Goal: Information Seeking & Learning: Find specific fact

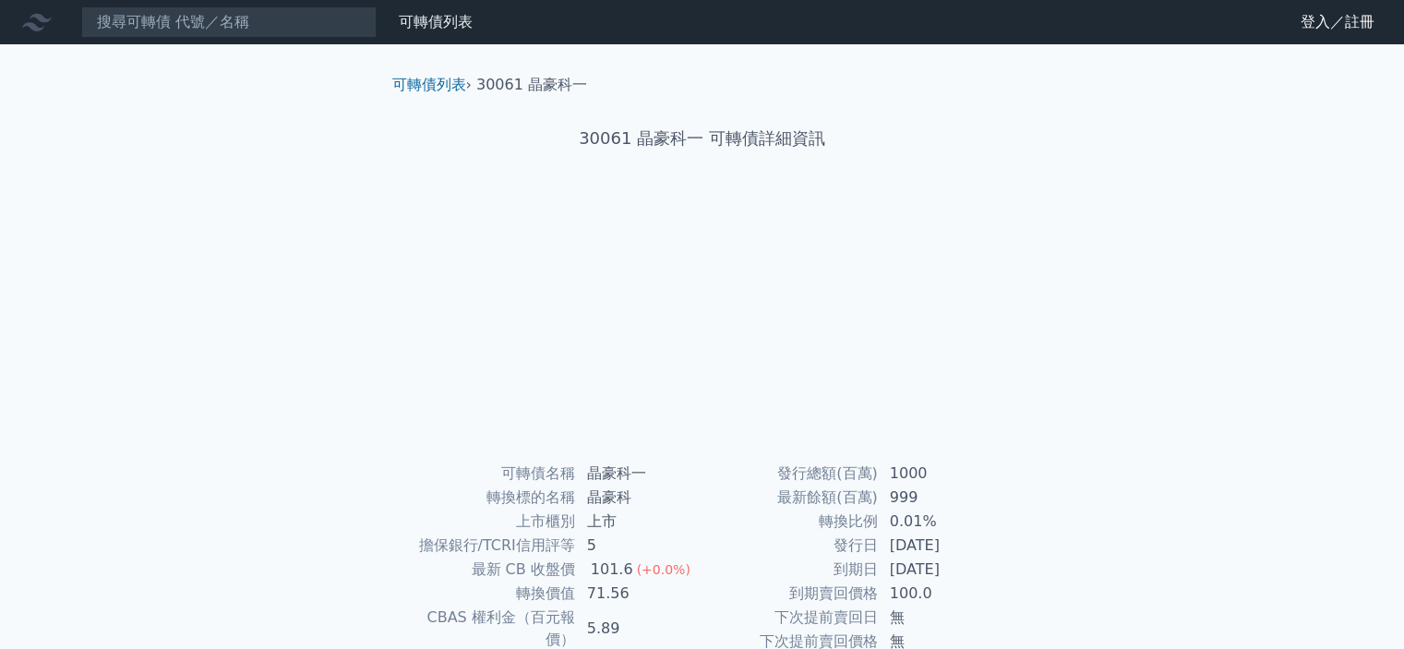
scroll to position [206, 0]
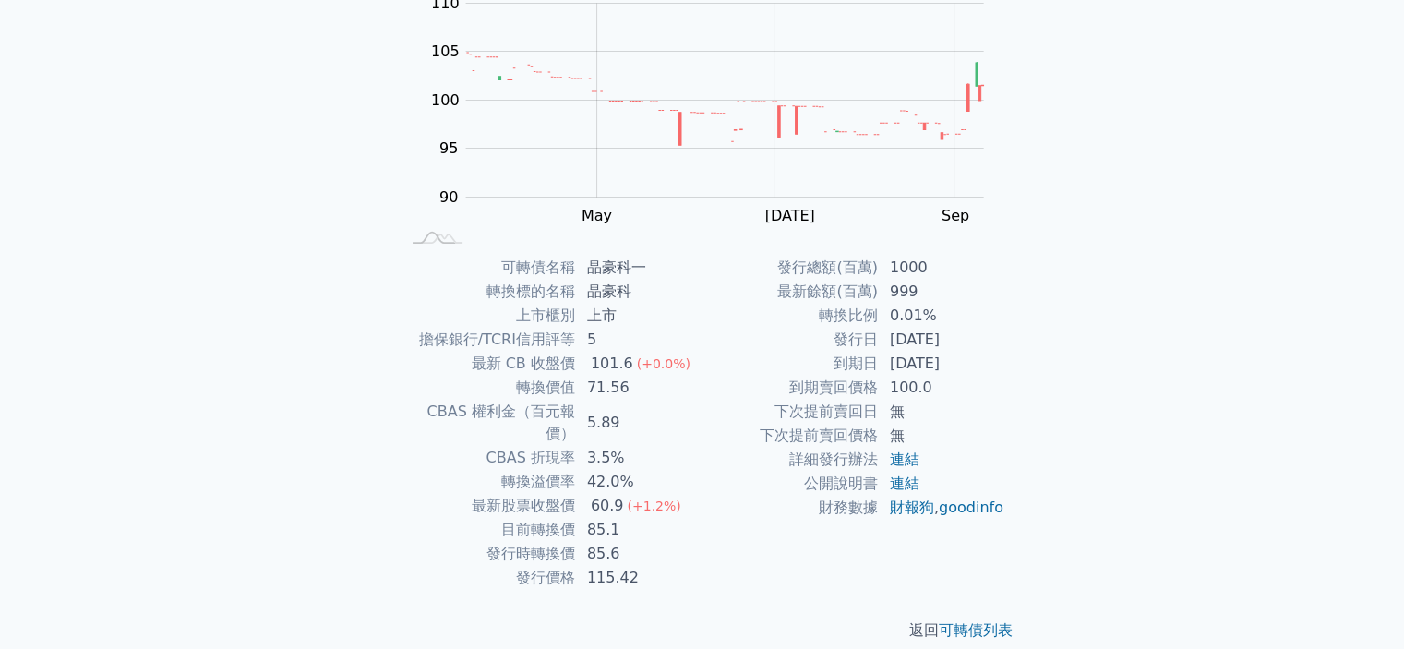
click at [588, 495] on div "60.9" at bounding box center [607, 506] width 41 height 22
drag, startPoint x: 587, startPoint y: 506, endPoint x: 604, endPoint y: 488, distance: 24.2
click at [603, 518] on td "85.1" at bounding box center [639, 530] width 126 height 24
click at [591, 470] on td "42.0%" at bounding box center [639, 482] width 126 height 24
click at [598, 446] on td "3.5%" at bounding box center [639, 458] width 126 height 24
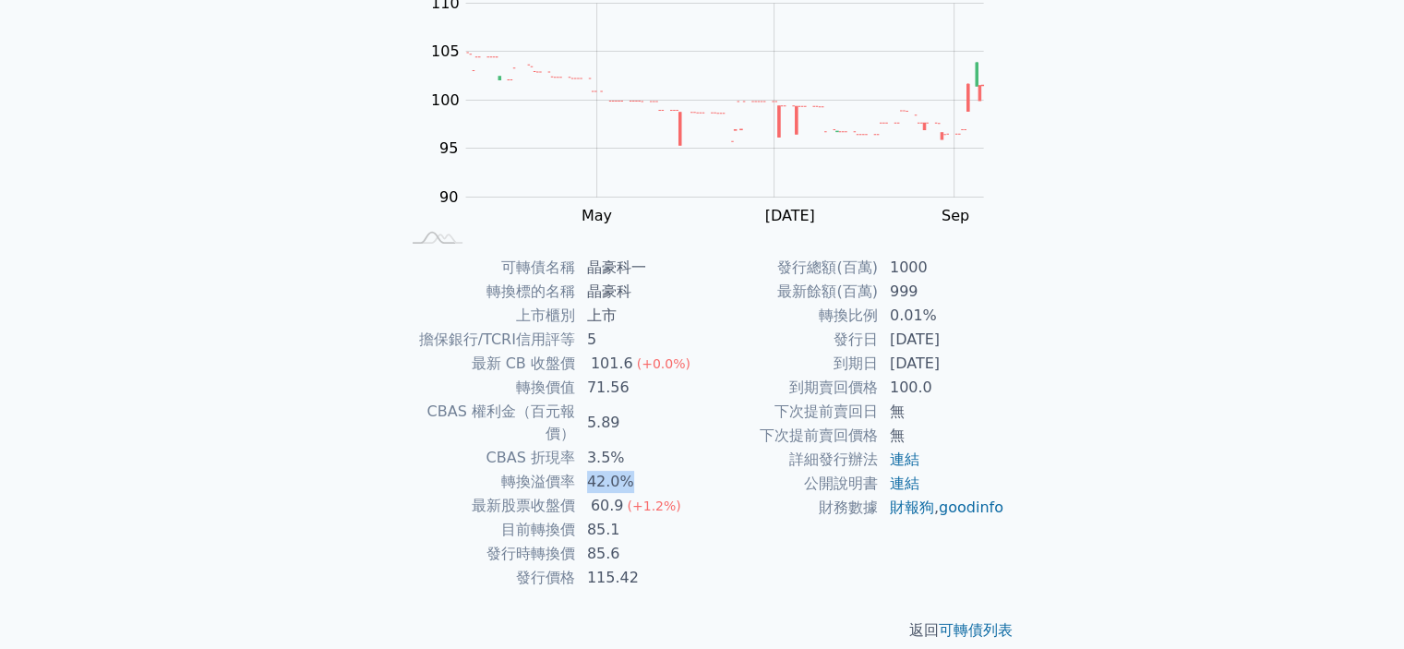
drag, startPoint x: 588, startPoint y: 461, endPoint x: 651, endPoint y: 465, distance: 62.9
click at [651, 470] on td "42.0%" at bounding box center [639, 482] width 126 height 24
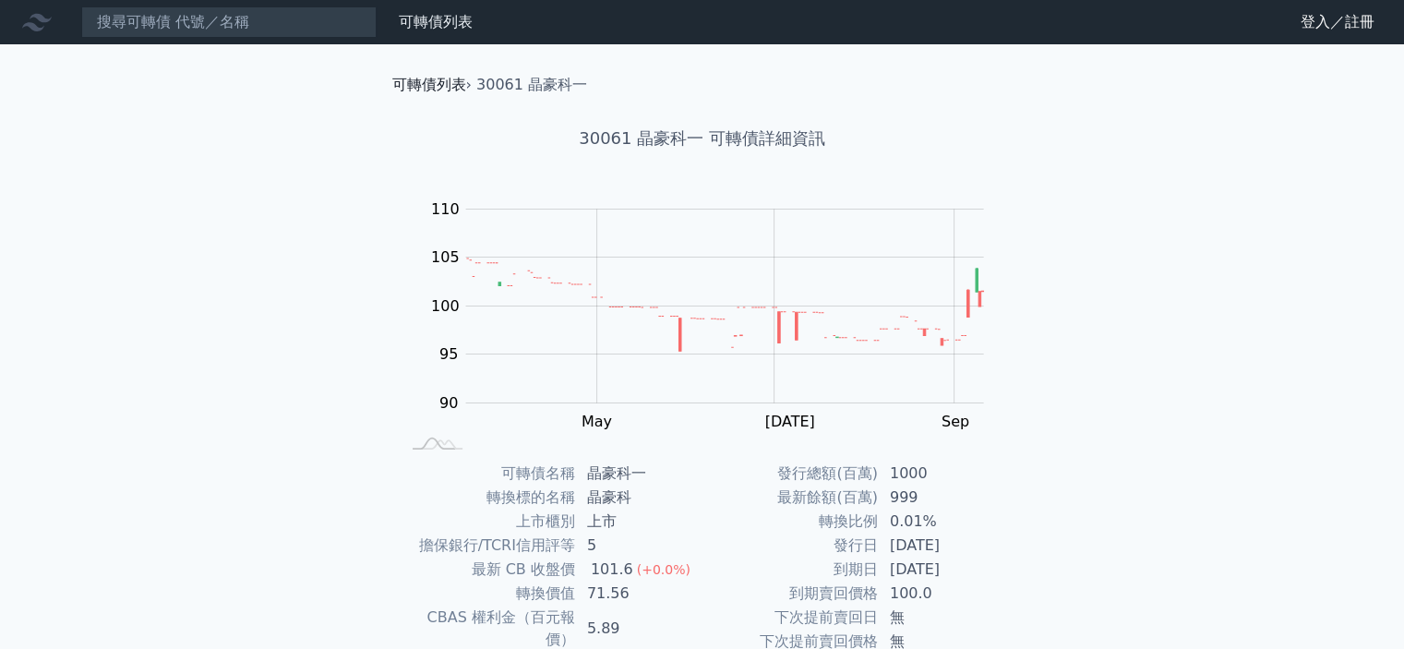
click at [448, 88] on link "可轉債列表" at bounding box center [429, 85] width 74 height 18
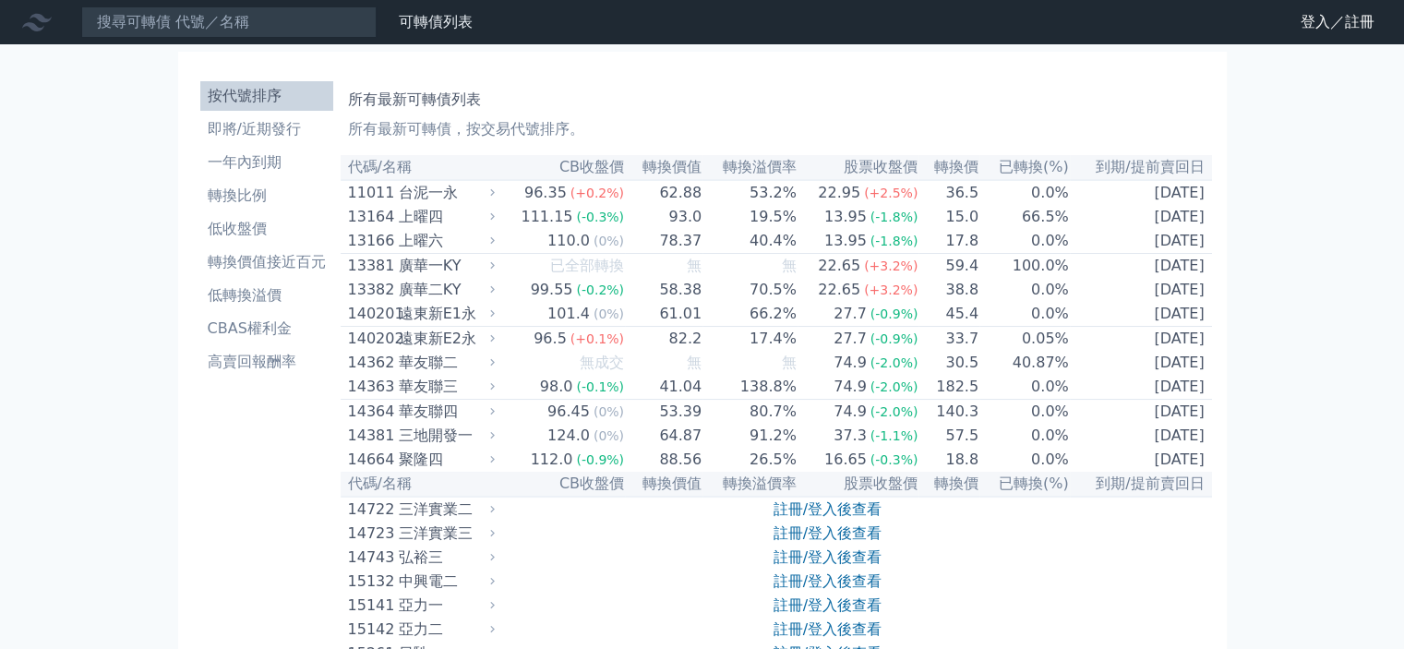
click at [218, 31] on input at bounding box center [228, 21] width 295 height 31
click at [210, 21] on input at bounding box center [228, 21] width 295 height 31
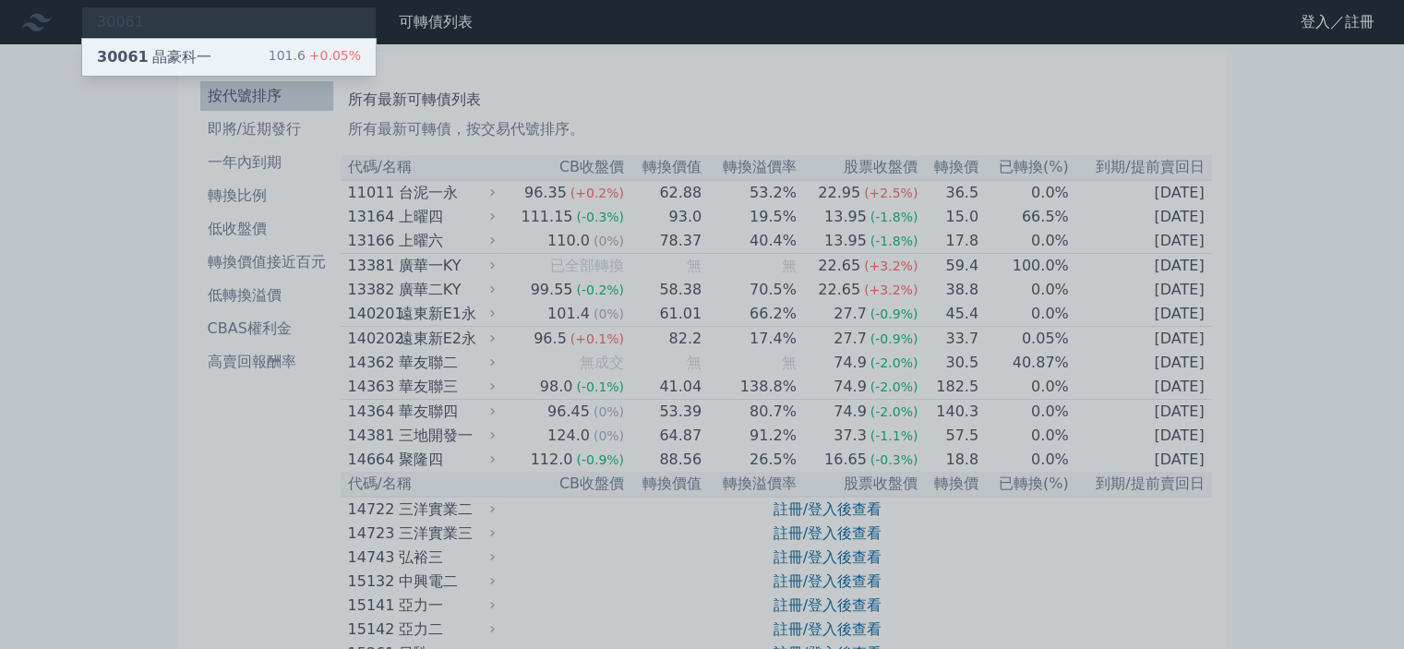
type input "30061"
click at [202, 47] on div "30061 晶豪科一" at bounding box center [154, 57] width 114 height 22
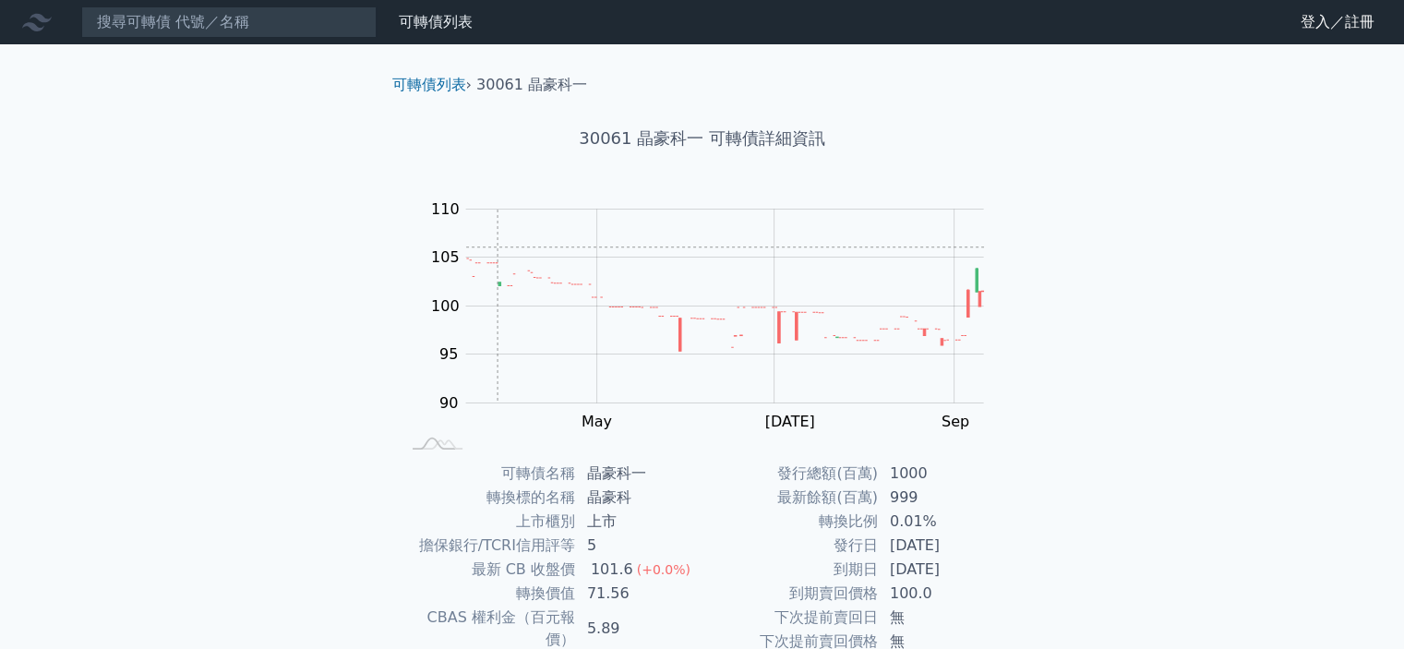
scroll to position [206, 0]
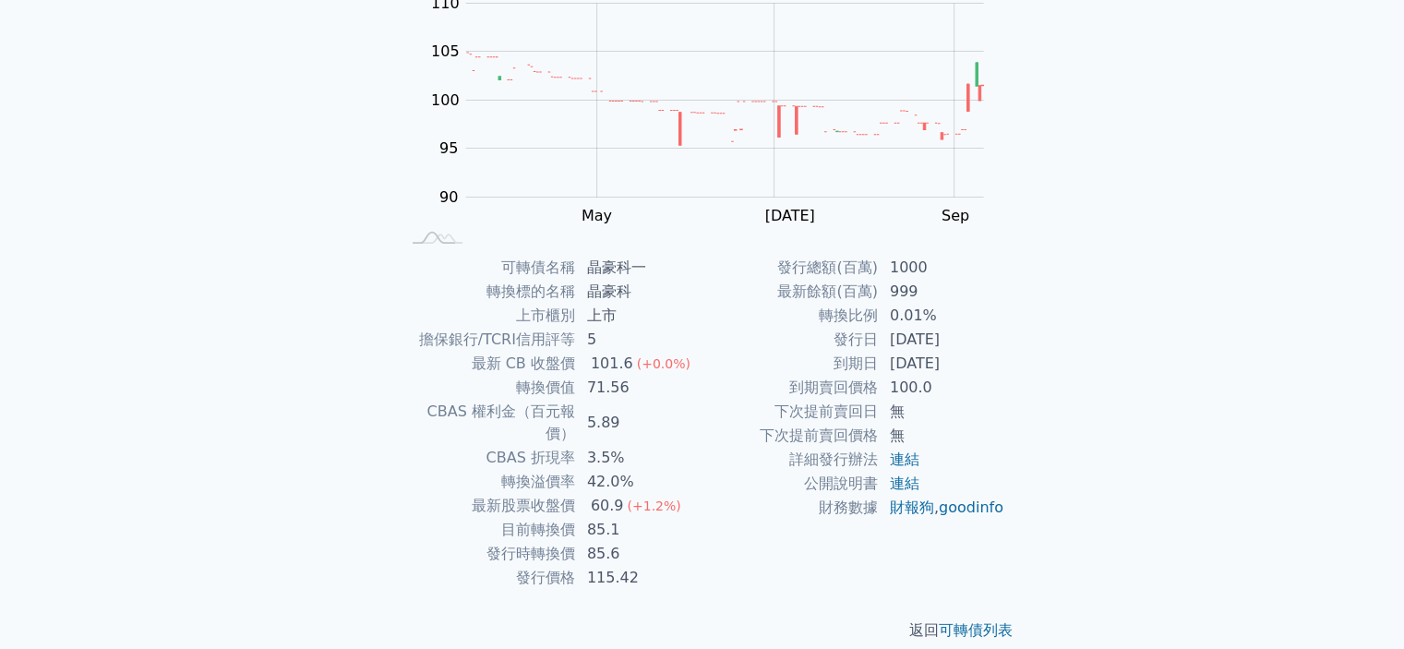
click at [594, 470] on td "42.0%" at bounding box center [639, 482] width 126 height 24
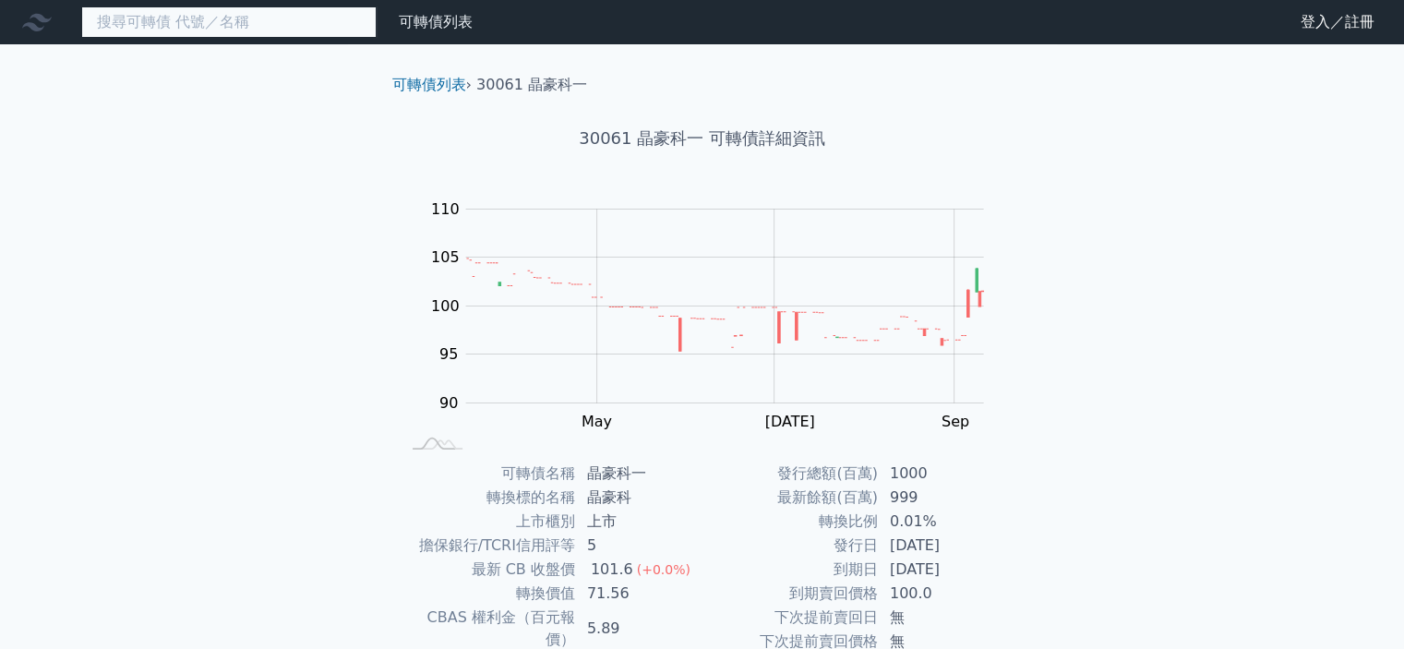
drag, startPoint x: 214, startPoint y: 12, endPoint x: 55, endPoint y: 12, distance: 158.8
click at [59, 12] on div "可轉債列表 財務數據" at bounding box center [240, 21] width 480 height 31
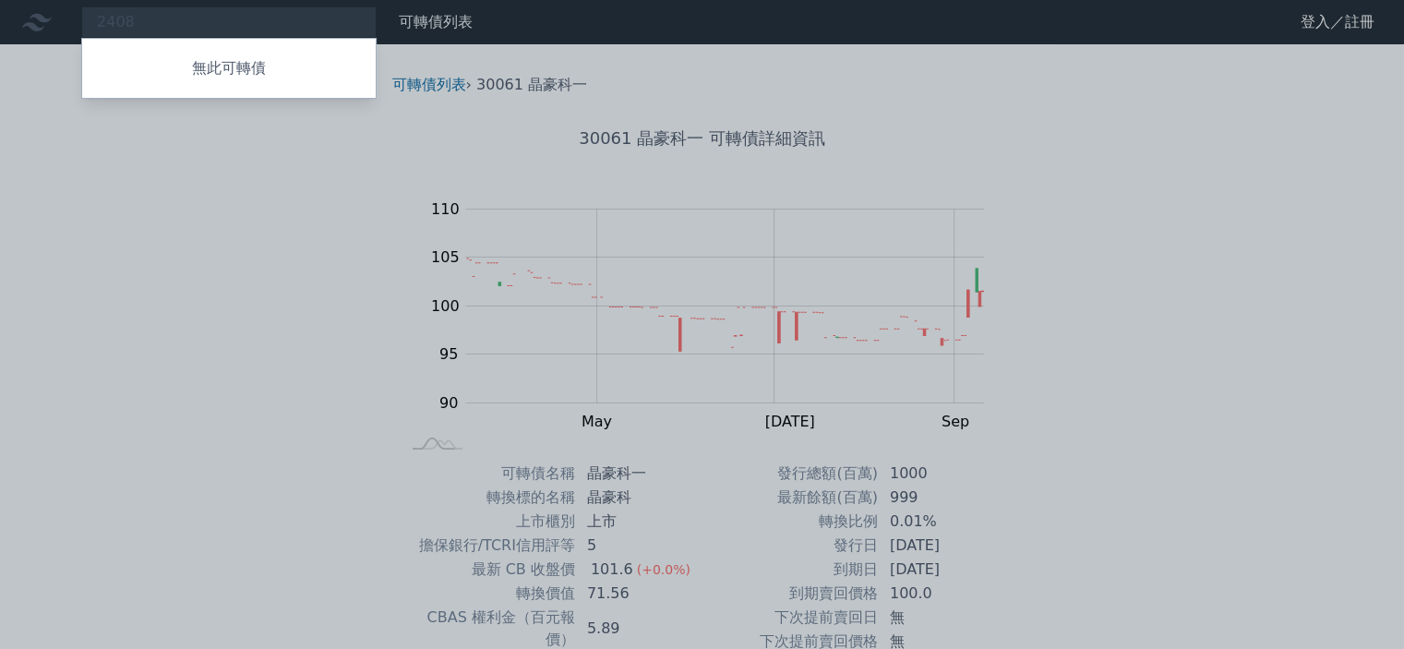
drag, startPoint x: 146, startPoint y: 18, endPoint x: 67, endPoint y: 28, distance: 79.1
click at [67, 28] on div at bounding box center [702, 324] width 1404 height 649
drag, startPoint x: 150, startPoint y: 26, endPoint x: 39, endPoint y: 25, distance: 110.8
click at [81, 25] on div "2408 無此可轉債" at bounding box center [228, 21] width 295 height 31
type input "3"
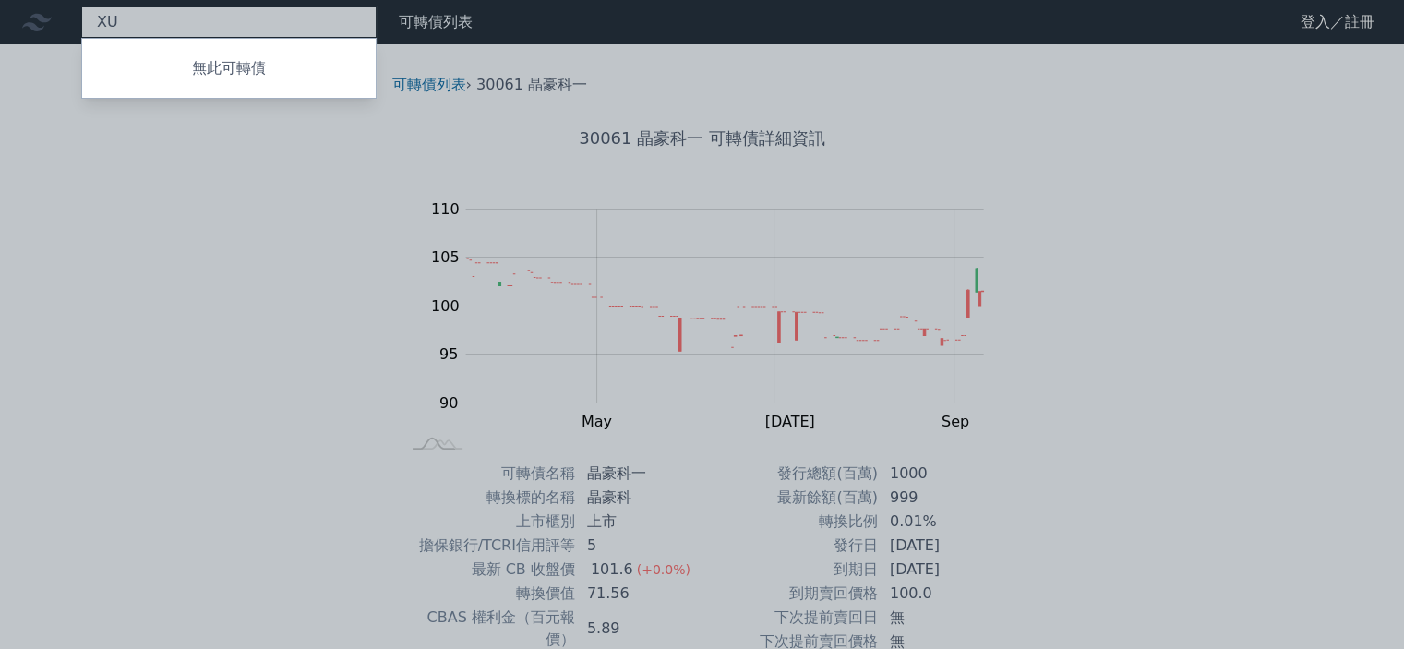
type input "X"
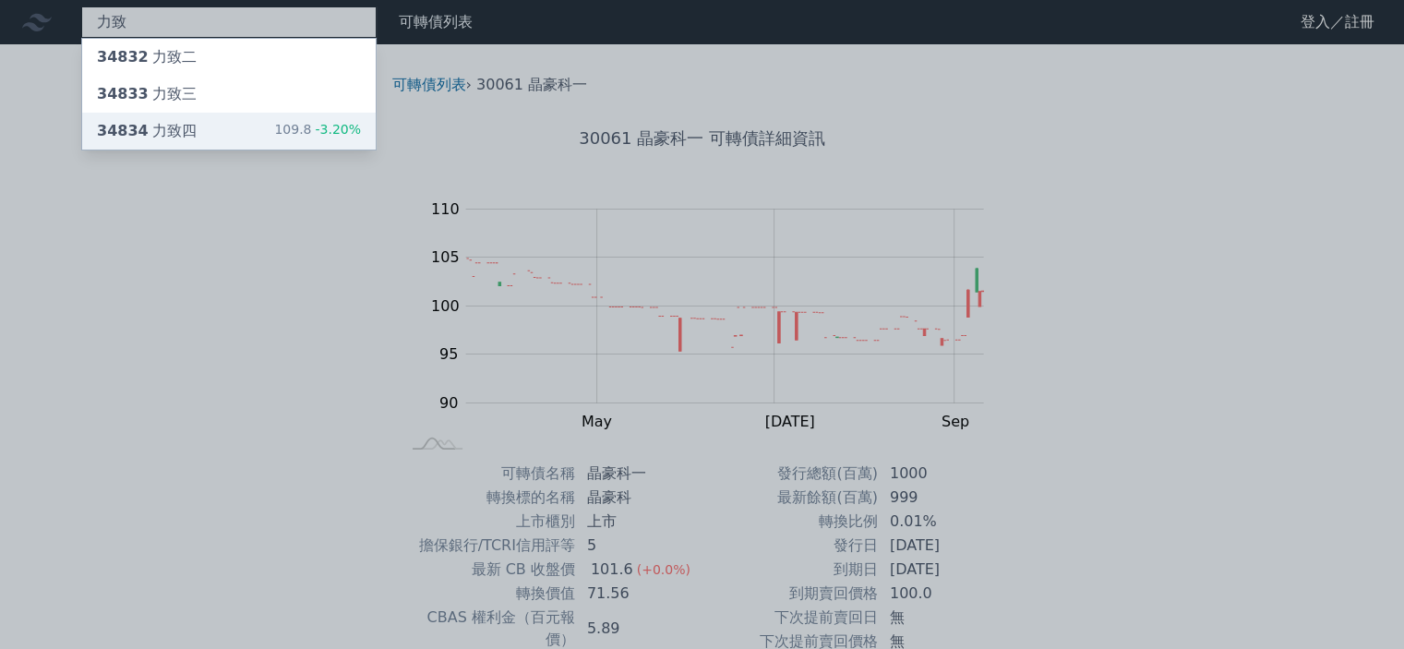
type input "力致"
click at [177, 118] on div "34834 力致四 109.8 -3.20%" at bounding box center [229, 131] width 294 height 37
